Goal: Find specific page/section

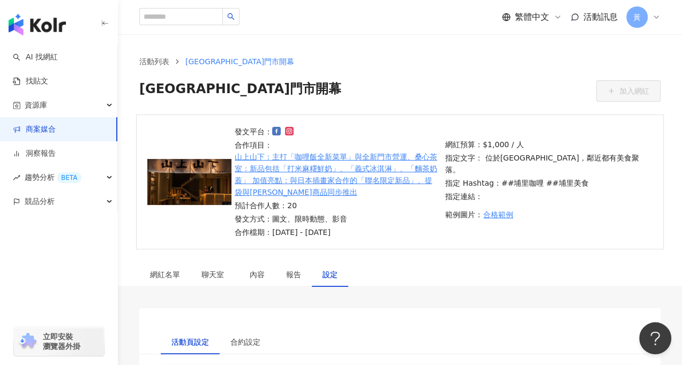
scroll to position [35, 0]
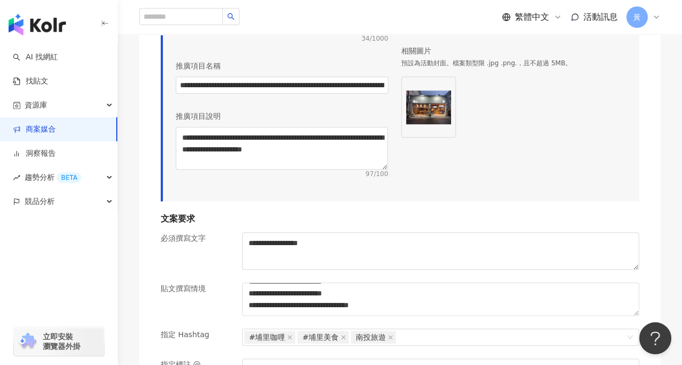
scroll to position [851, 0]
